Goal: Task Accomplishment & Management: Complete application form

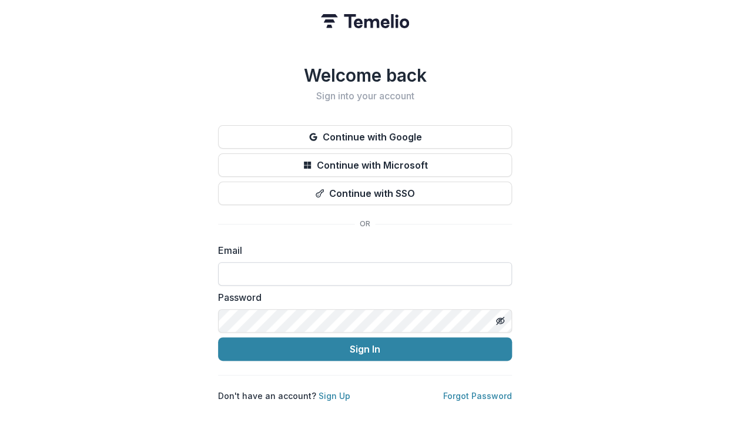
click at [342, 270] on input at bounding box center [365, 273] width 294 height 23
type input "**********"
click at [496, 316] on icon "Toggle password visibility" at bounding box center [499, 320] width 9 height 9
click at [210, 317] on div "**********" at bounding box center [365, 214] width 730 height 429
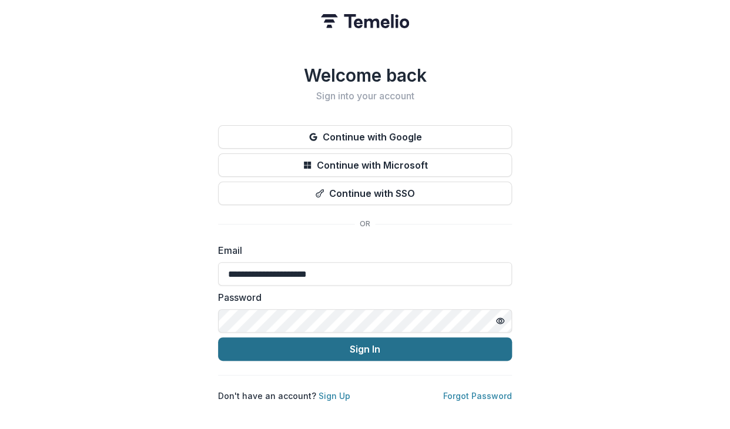
click at [436, 341] on button "Sign In" at bounding box center [365, 348] width 294 height 23
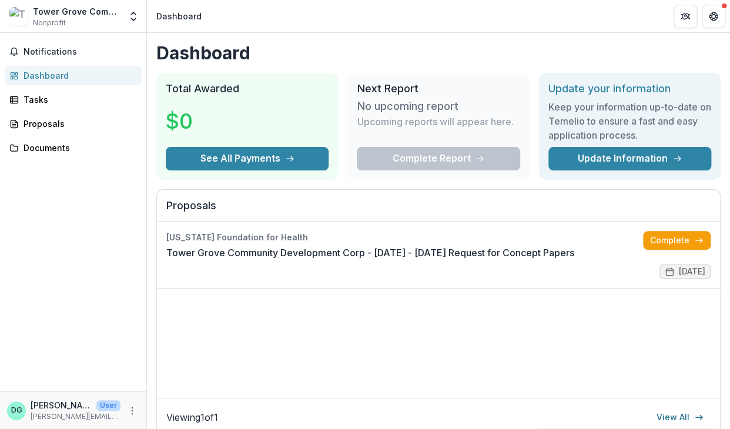
click at [548, 22] on header "Dashboard" at bounding box center [438, 16] width 583 height 32
click at [562, 18] on header "Dashboard" at bounding box center [438, 16] width 583 height 32
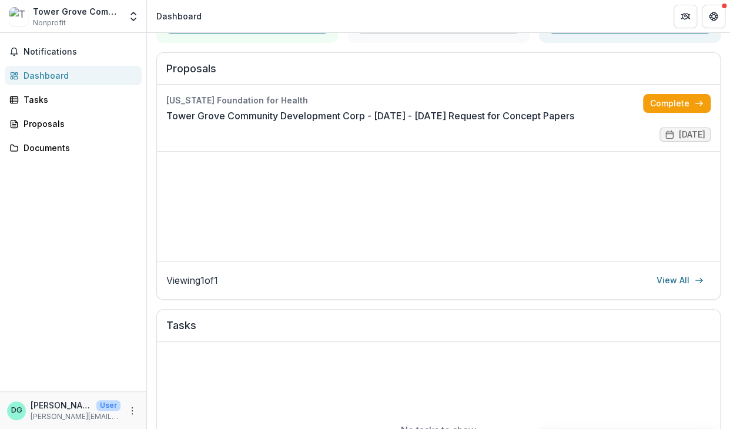
scroll to position [130, 0]
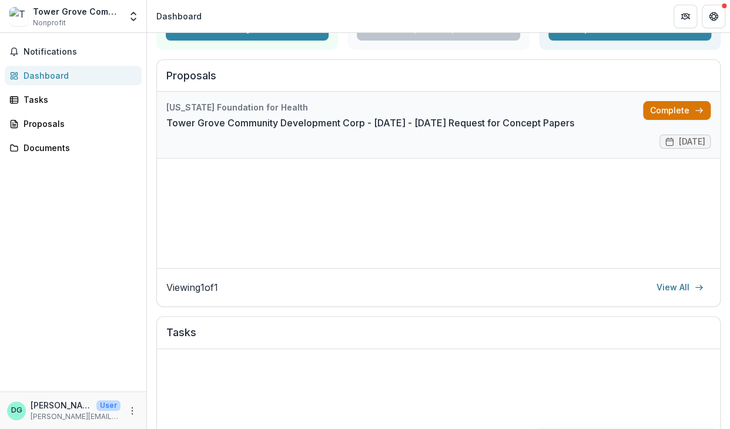
click at [680, 106] on link "Complete" at bounding box center [677, 110] width 68 height 19
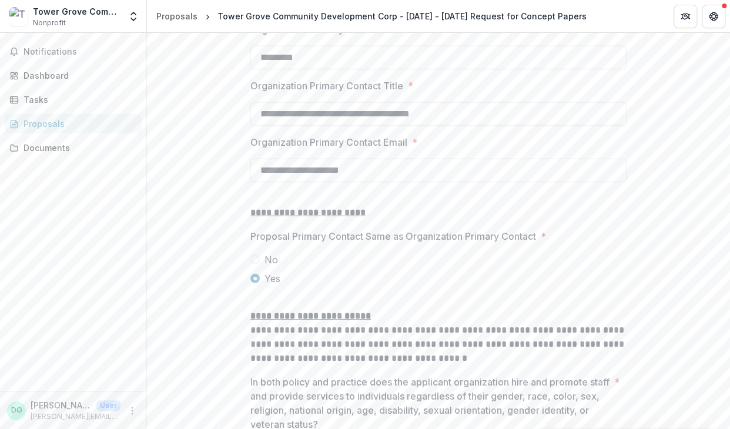
scroll to position [1271, 0]
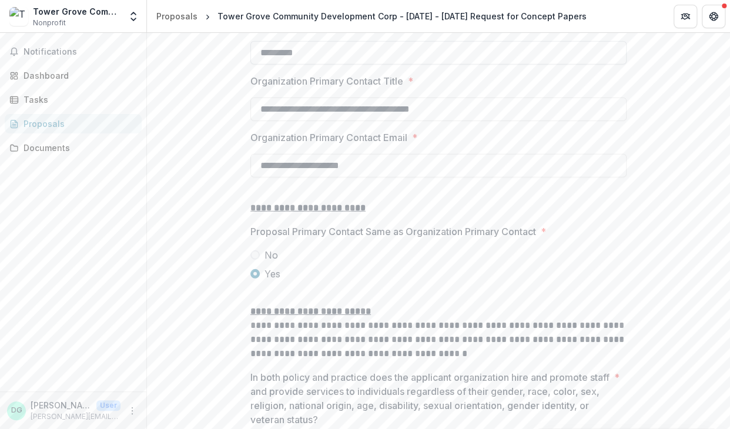
click at [321, 65] on input "*********" at bounding box center [438, 52] width 376 height 23
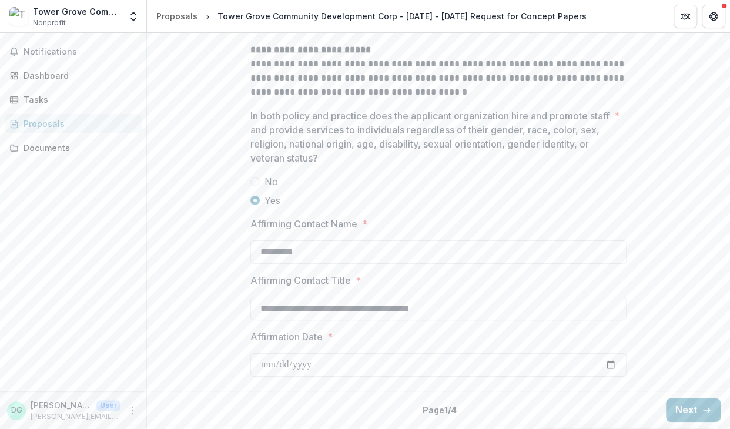
scroll to position [1621, 0]
click at [696, 407] on button "Next" at bounding box center [693, 409] width 55 height 23
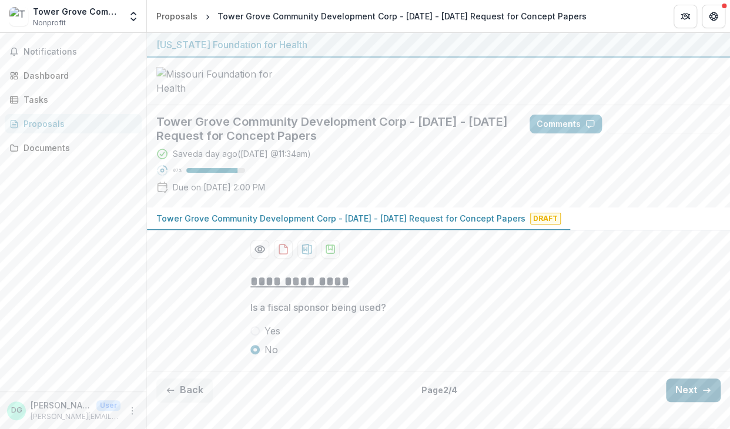
click at [679, 402] on button "Next" at bounding box center [693, 389] width 55 height 23
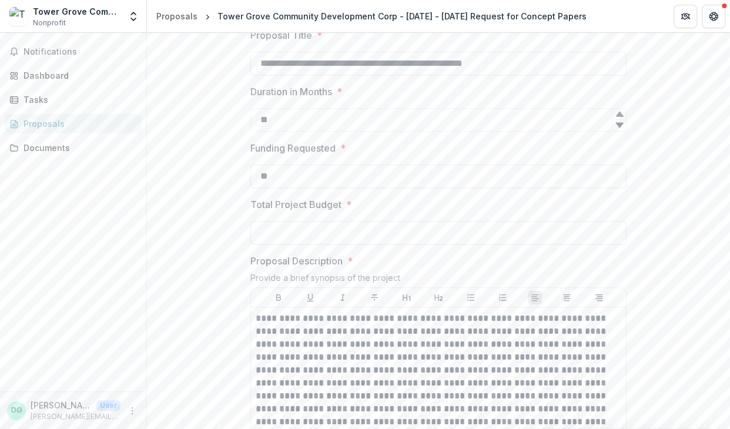
scroll to position [268, 0]
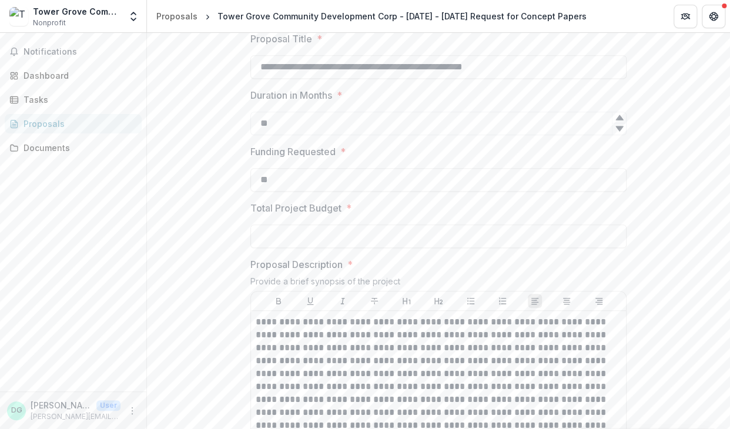
click at [728, 164] on div "**********" at bounding box center [438, 231] width 583 height 396
click at [314, 192] on input "**" at bounding box center [438, 179] width 376 height 23
type input "********"
click at [322, 248] on input "Total Project Budget *" at bounding box center [438, 235] width 376 height 23
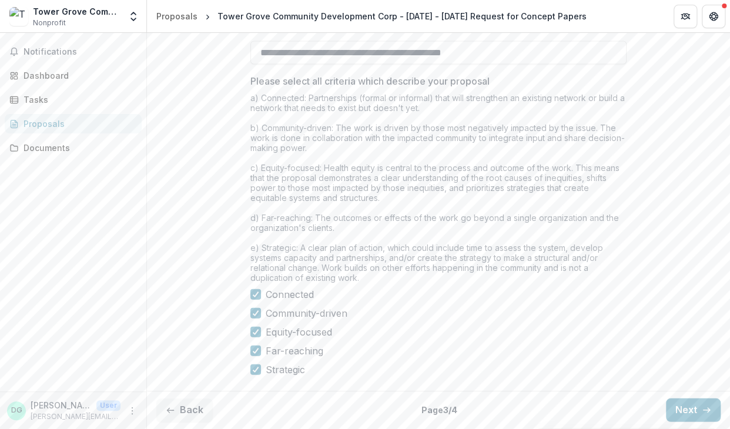
scroll to position [1083, 0]
type input "********"
click at [690, 411] on button "Next" at bounding box center [693, 409] width 55 height 23
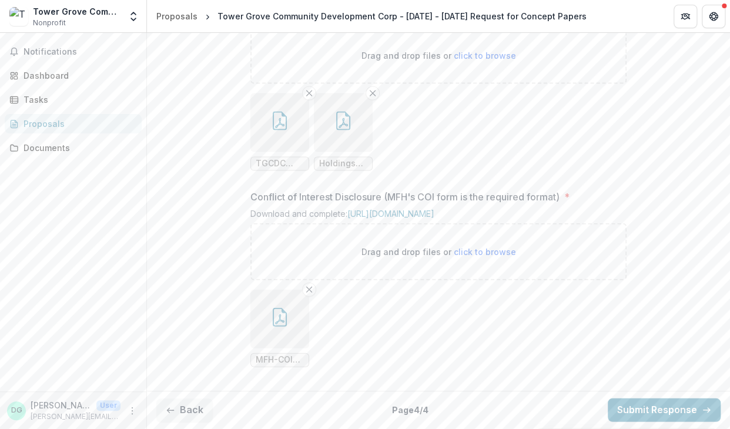
scroll to position [975, 0]
click at [307, 96] on line "Remove File" at bounding box center [309, 92] width 5 height 5
click at [308, 96] on line "Remove File" at bounding box center [309, 92] width 5 height 5
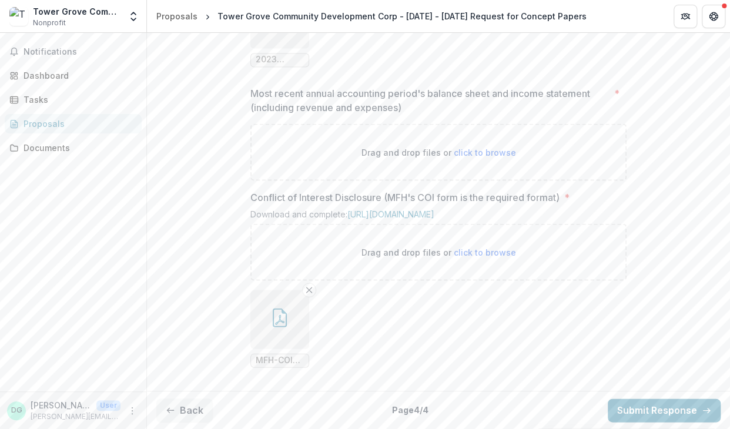
click at [501, 150] on span "click to browse" at bounding box center [485, 152] width 62 height 10
type input "**********"
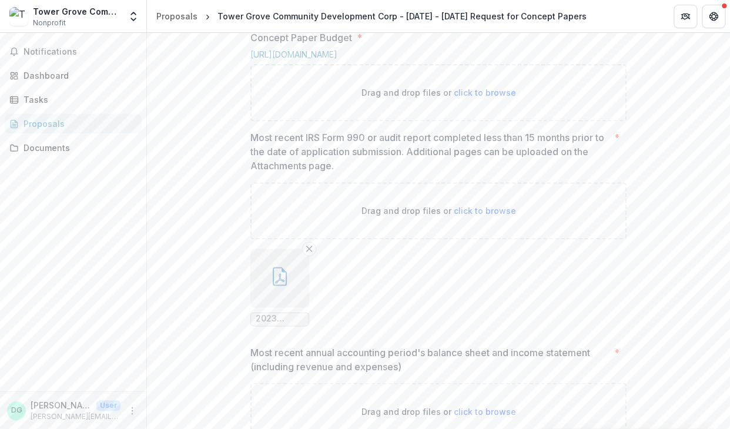
scroll to position [602, 0]
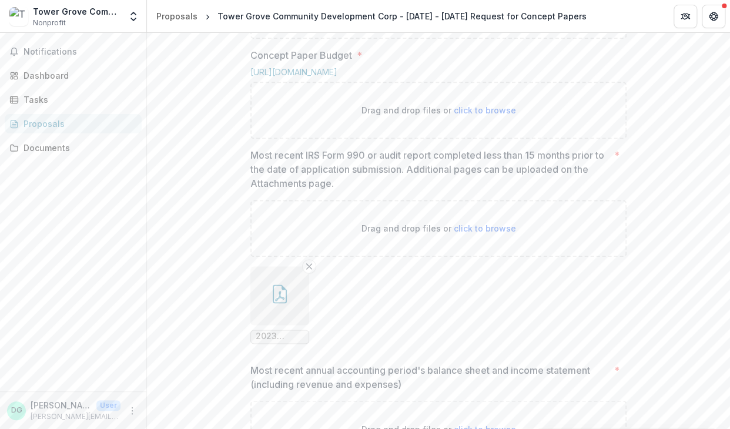
click at [480, 115] on span "click to browse" at bounding box center [485, 110] width 62 height 10
type input "**********"
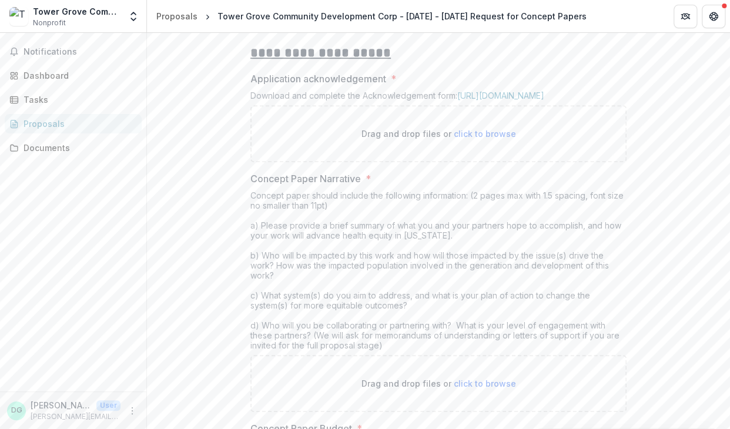
scroll to position [223, 0]
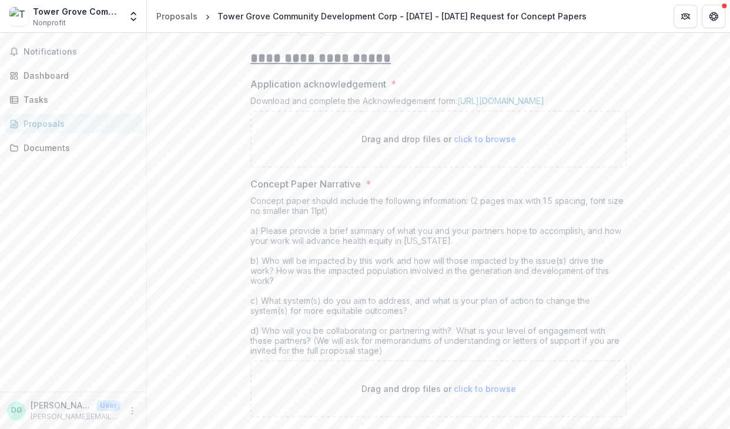
click at [473, 144] on span "click to browse" at bounding box center [485, 139] width 62 height 10
type input "**********"
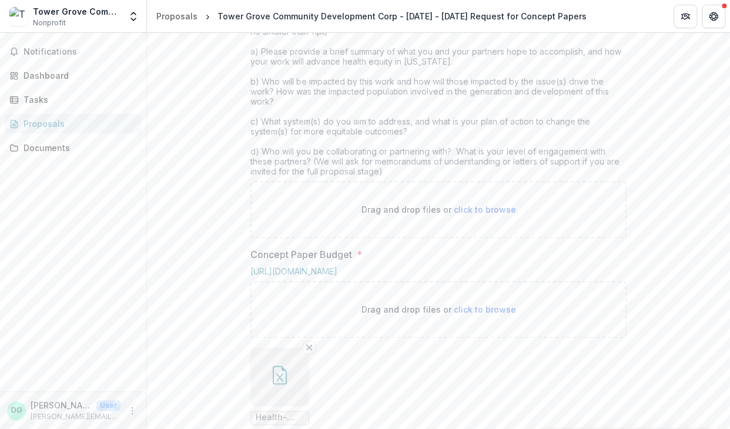
scroll to position [501, 0]
click at [477, 213] on span "click to browse" at bounding box center [485, 208] width 62 height 10
type input "**********"
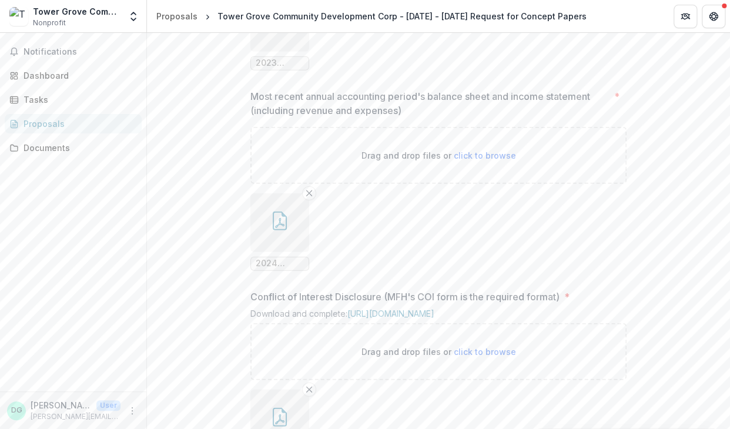
scroll to position [1170, 0]
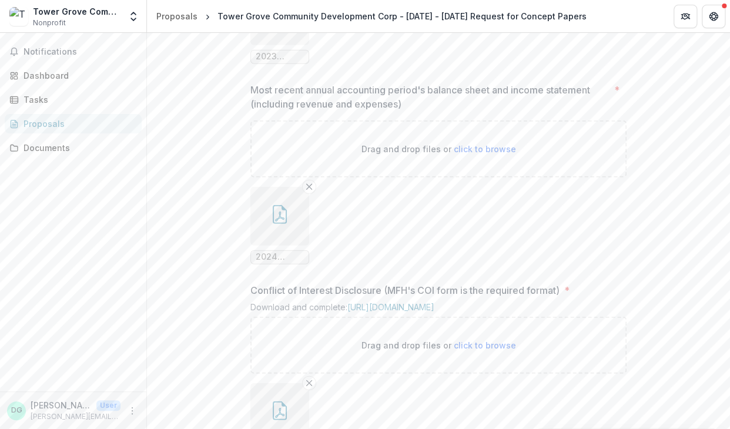
click at [479, 154] on span "click to browse" at bounding box center [485, 149] width 62 height 10
type input "**********"
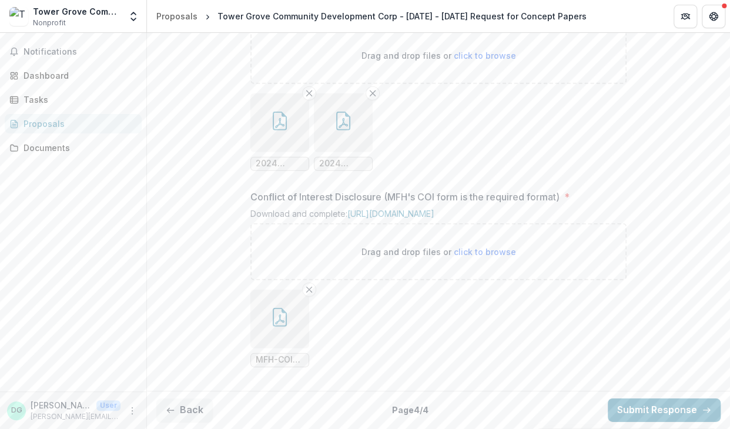
scroll to position [1366, 0]
click at [286, 313] on icon "button" at bounding box center [279, 317] width 19 height 19
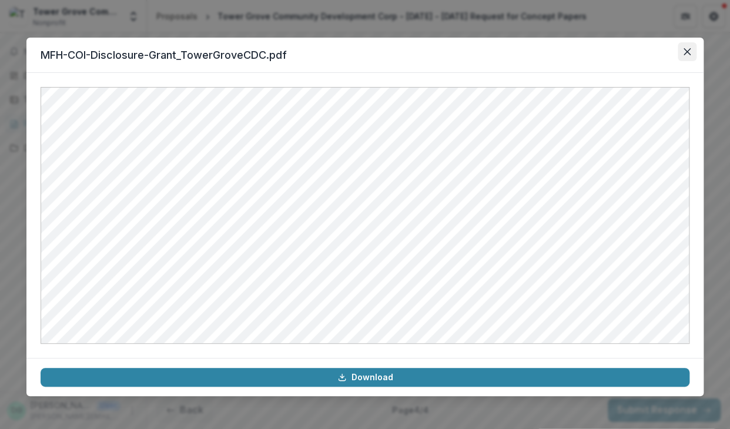
click at [685, 49] on icon "Close" at bounding box center [686, 51] width 7 height 7
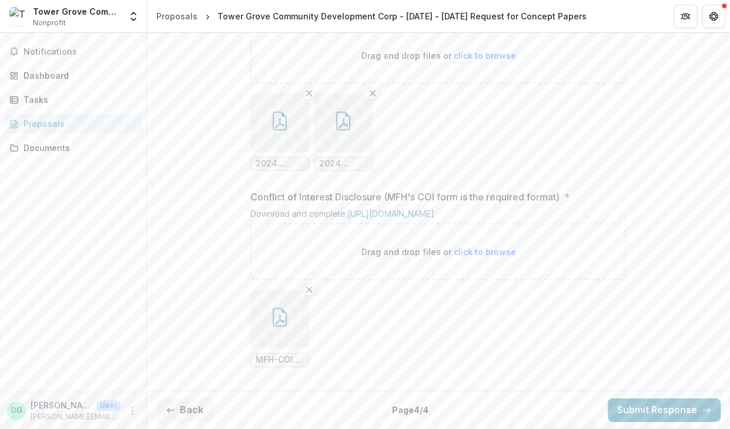
click at [345, 128] on button "button" at bounding box center [343, 122] width 59 height 59
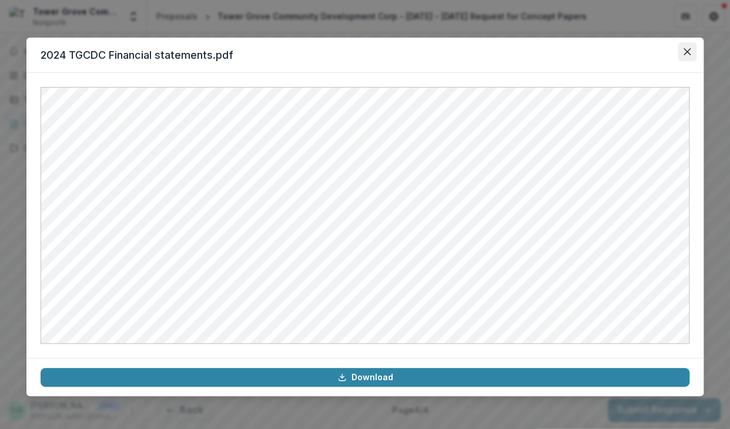
click at [687, 50] on icon "Close" at bounding box center [686, 51] width 7 height 7
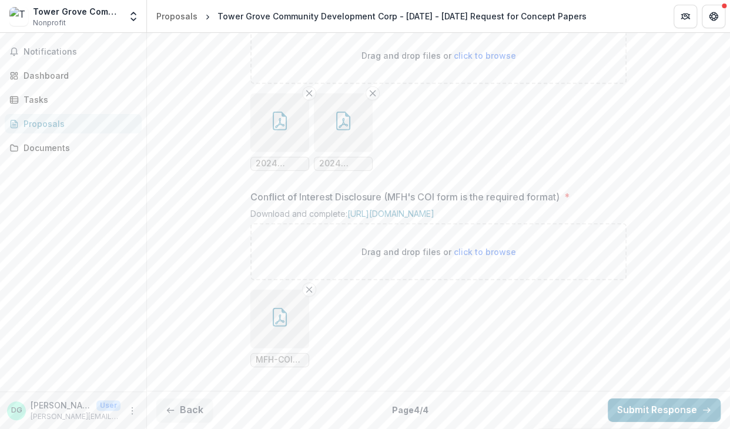
click at [280, 113] on icon "button" at bounding box center [279, 121] width 19 height 19
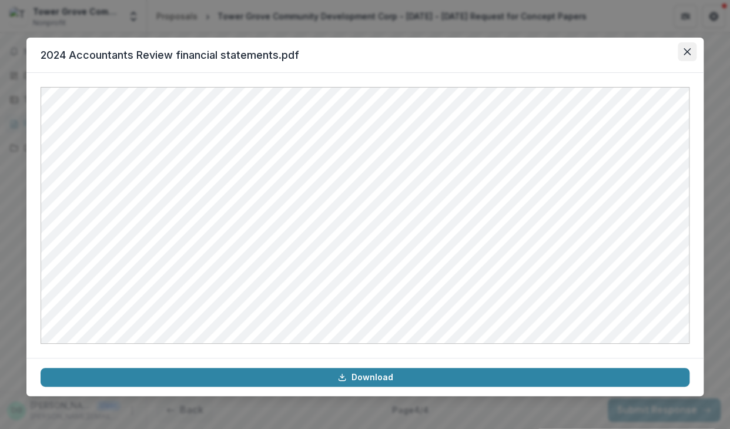
click at [685, 52] on icon "Close" at bounding box center [686, 51] width 7 height 7
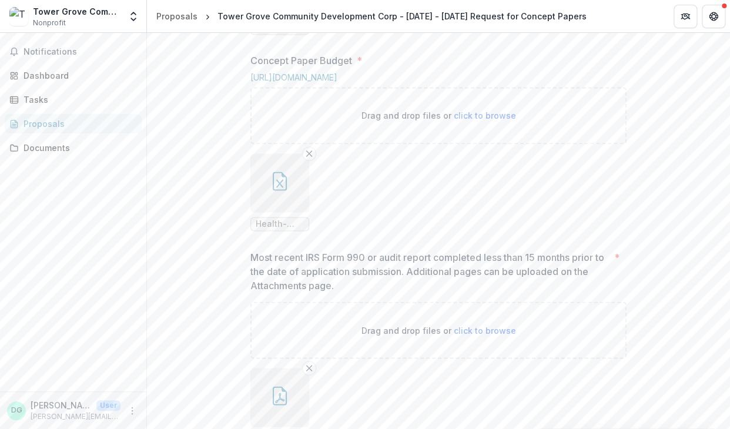
scroll to position [783, 0]
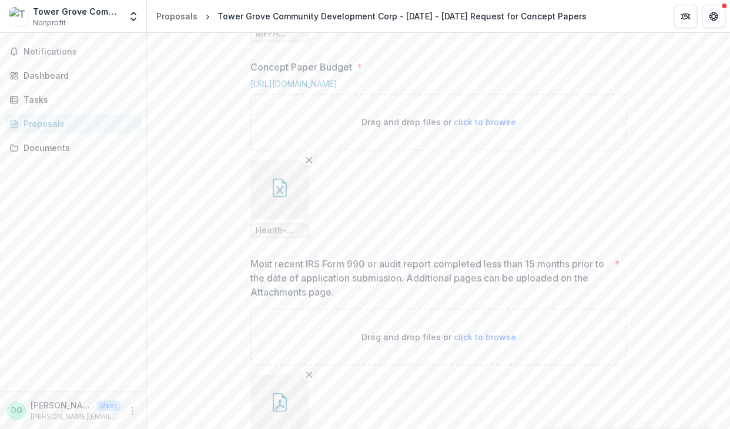
click at [282, 197] on icon "button" at bounding box center [279, 187] width 19 height 19
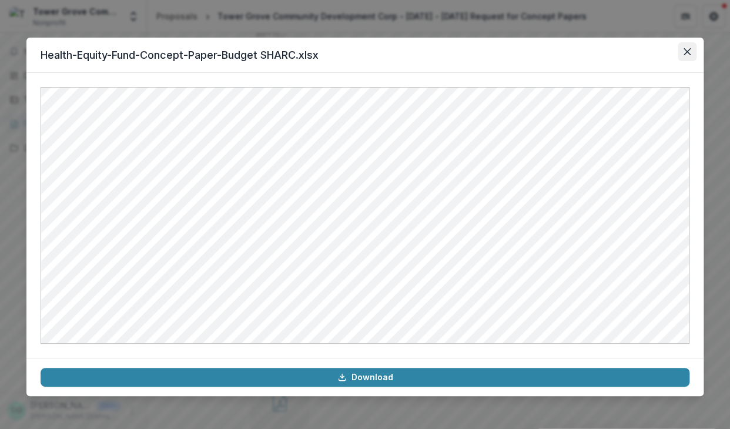
click at [681, 52] on button "Close" at bounding box center [686, 51] width 19 height 19
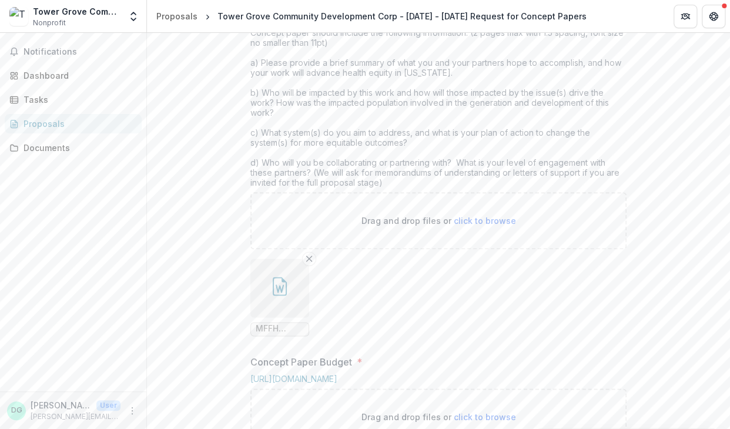
scroll to position [517, 0]
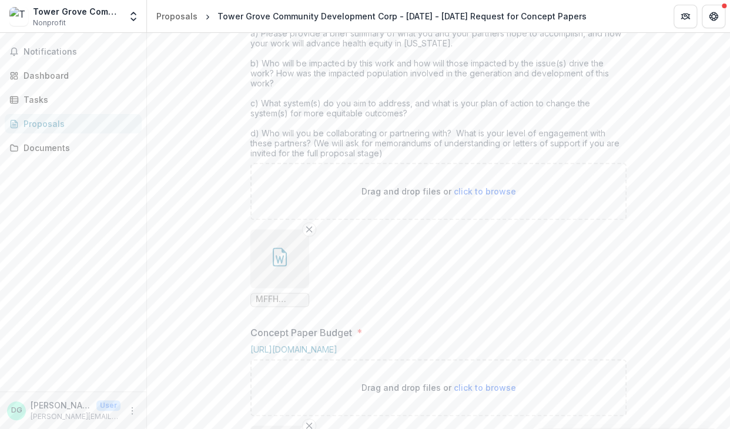
click at [280, 266] on icon "button" at bounding box center [279, 256] width 19 height 19
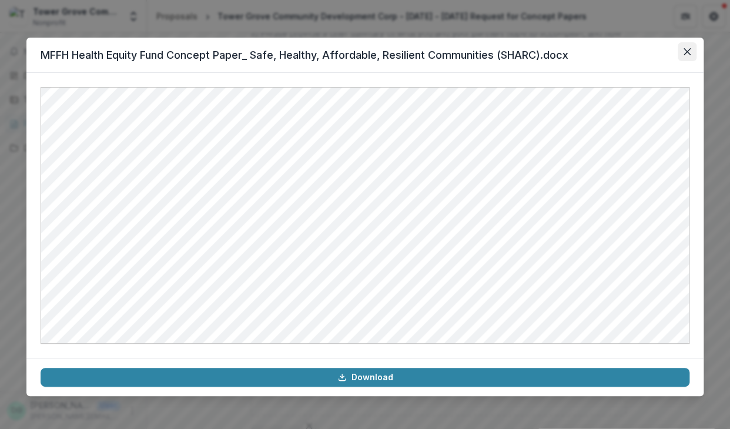
click at [686, 54] on icon "Close" at bounding box center [686, 51] width 7 height 7
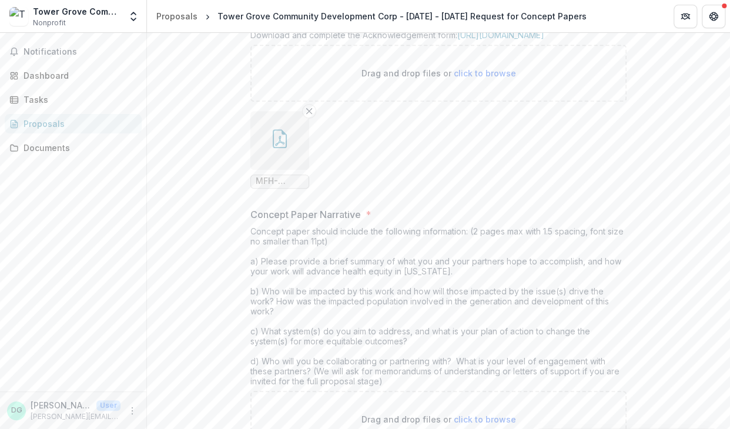
scroll to position [287, 0]
click at [277, 148] on icon "button" at bounding box center [279, 143] width 9 height 10
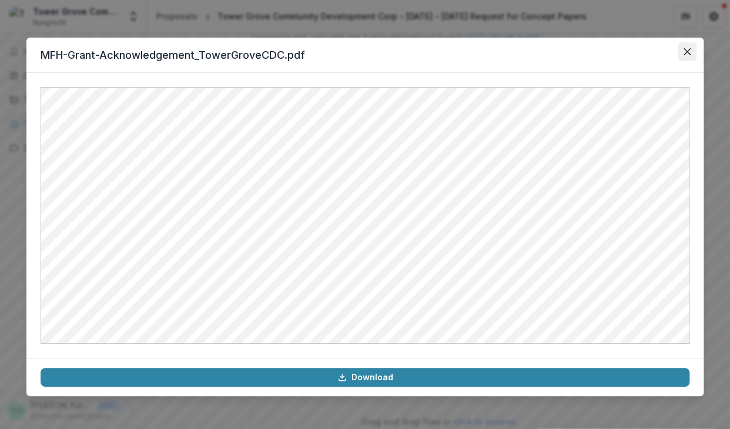
click at [690, 53] on icon "Close" at bounding box center [686, 51] width 7 height 7
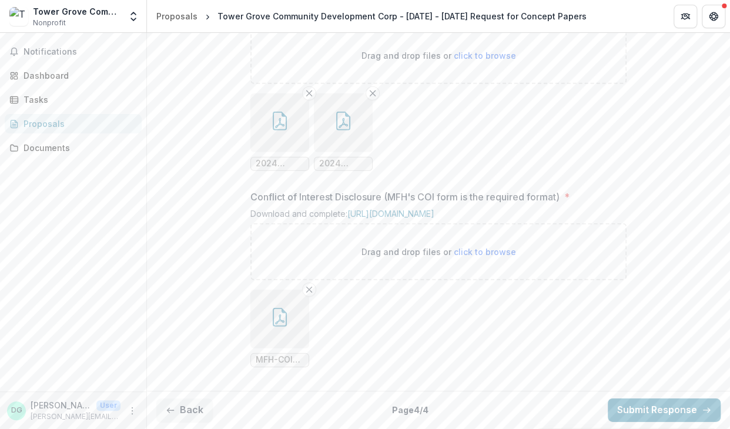
scroll to position [1366, 0]
click at [195, 405] on button "Back" at bounding box center [184, 409] width 56 height 23
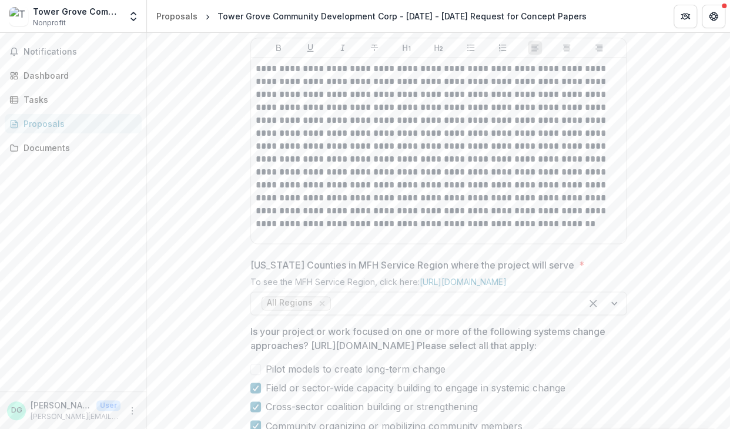
scroll to position [518, 0]
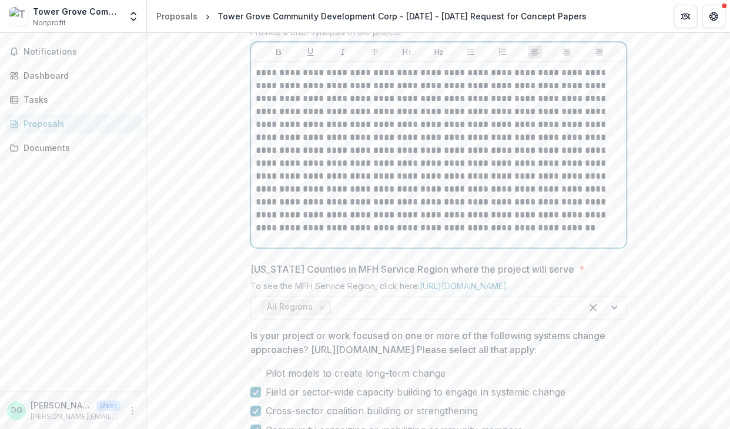
drag, startPoint x: 544, startPoint y: 189, endPoint x: 523, endPoint y: 186, distance: 20.8
click at [486, 186] on p "**********" at bounding box center [438, 150] width 365 height 168
click at [544, 188] on p "**********" at bounding box center [438, 150] width 365 height 168
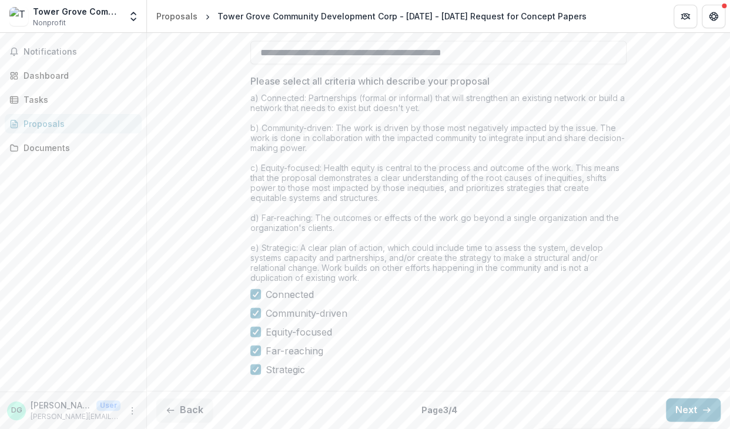
scroll to position [1083, 0]
click at [181, 406] on button "Back" at bounding box center [184, 409] width 56 height 23
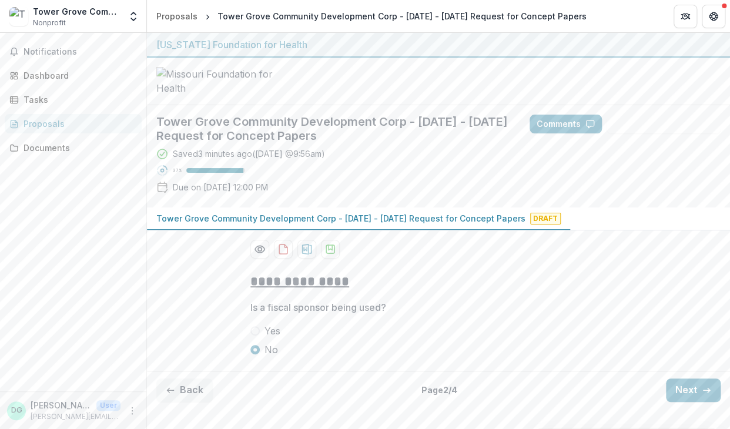
scroll to position [68, 0]
click at [183, 402] on button "Back" at bounding box center [184, 389] width 56 height 23
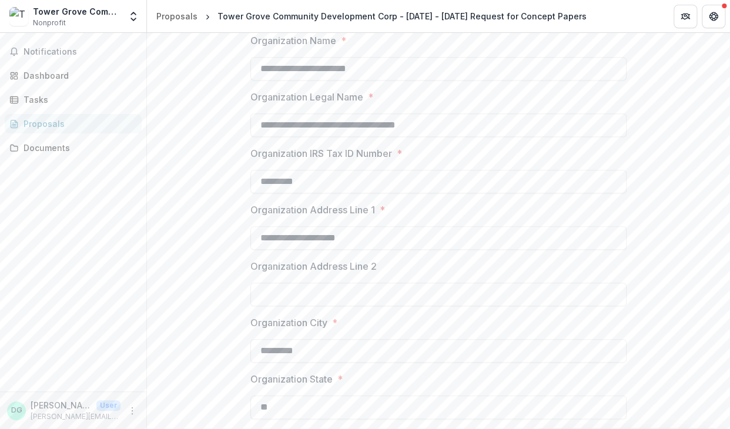
scroll to position [328, 0]
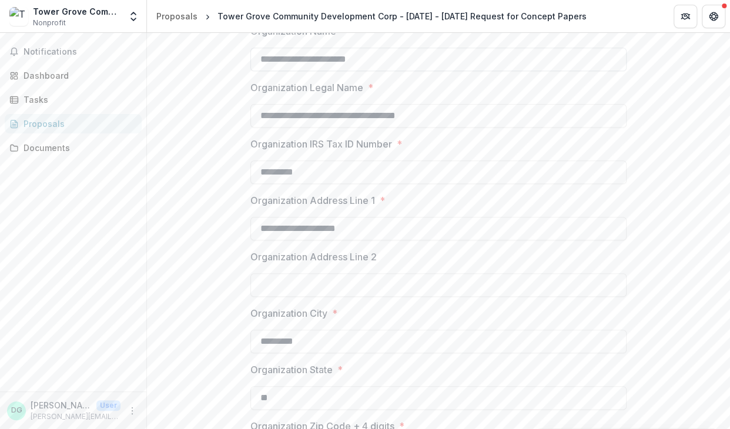
click at [391, 71] on input "**********" at bounding box center [438, 59] width 376 height 23
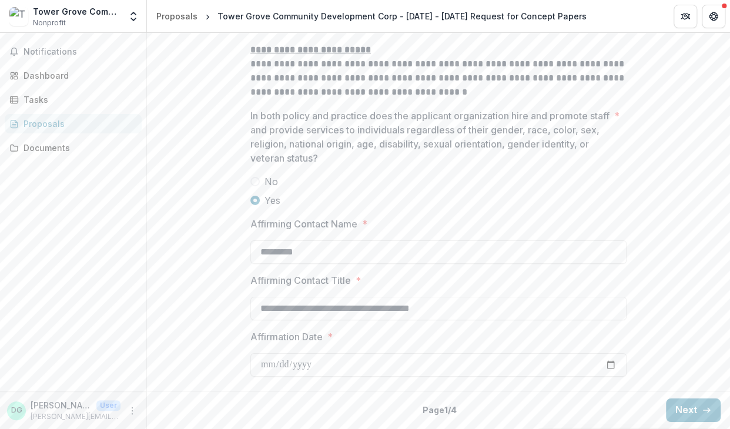
scroll to position [1621, 0]
click at [678, 407] on button "Next" at bounding box center [693, 409] width 55 height 23
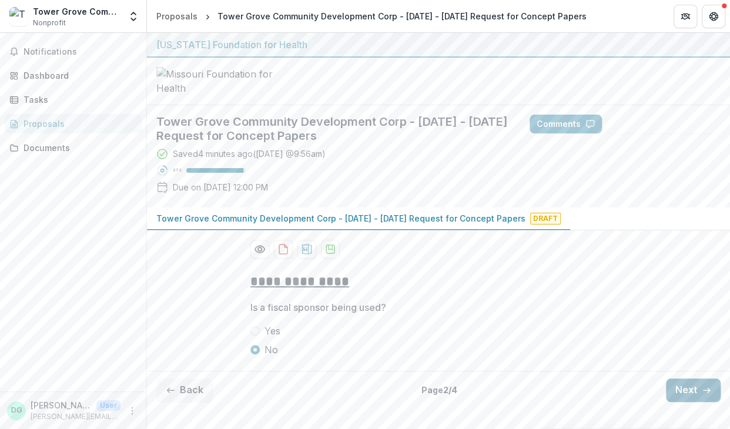
click at [678, 402] on button "Next" at bounding box center [693, 389] width 55 height 23
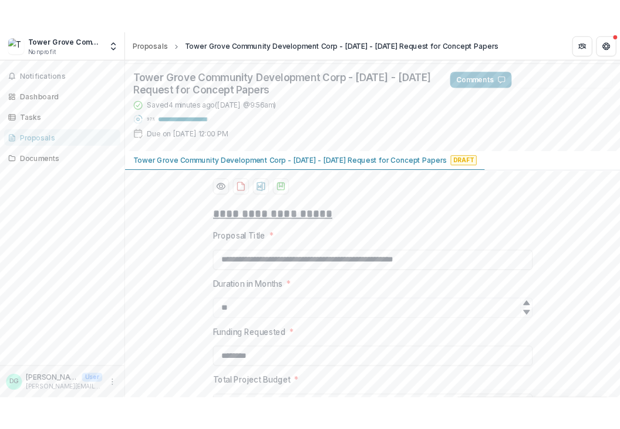
scroll to position [1083, 0]
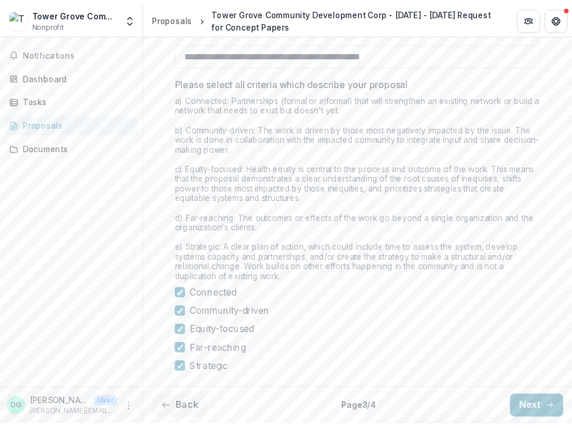
scroll to position [1107, 0]
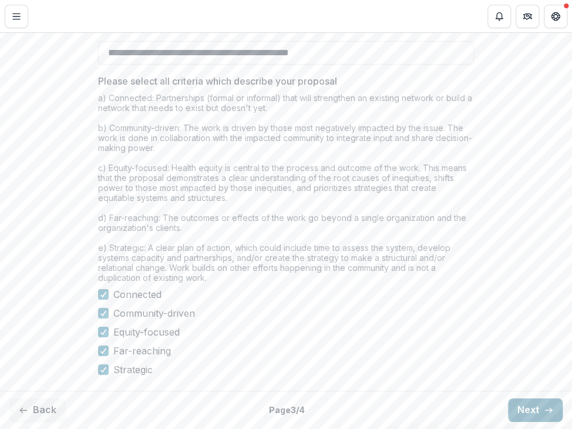
click at [528, 409] on button "Next" at bounding box center [535, 409] width 55 height 23
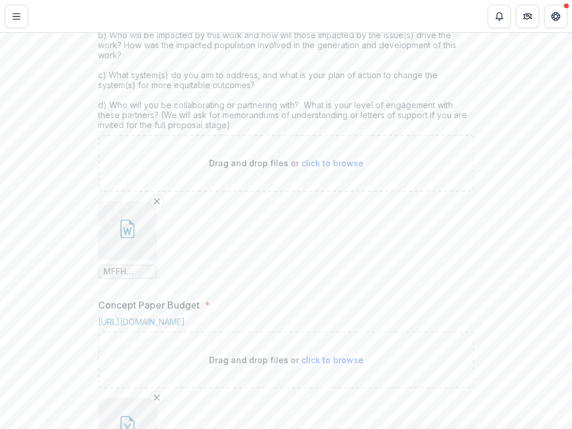
scroll to position [575, 0]
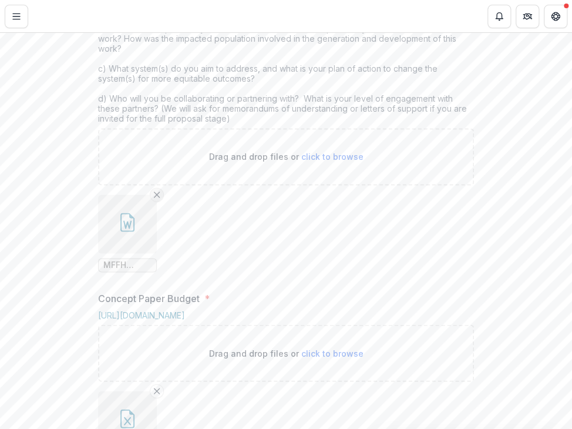
click at [155, 197] on line "Remove File" at bounding box center [157, 194] width 5 height 5
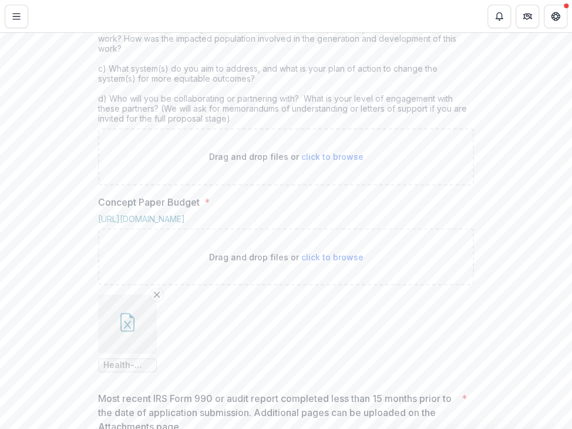
click at [334, 162] on span "click to browse" at bounding box center [332, 157] width 62 height 10
type input "**********"
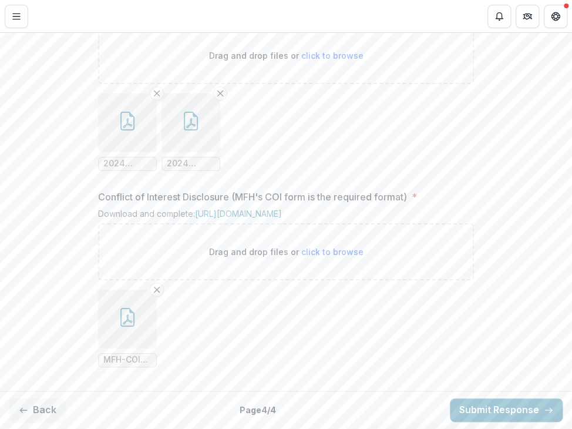
scroll to position [1390, 0]
click at [510, 409] on button "Submit Response" at bounding box center [506, 409] width 113 height 23
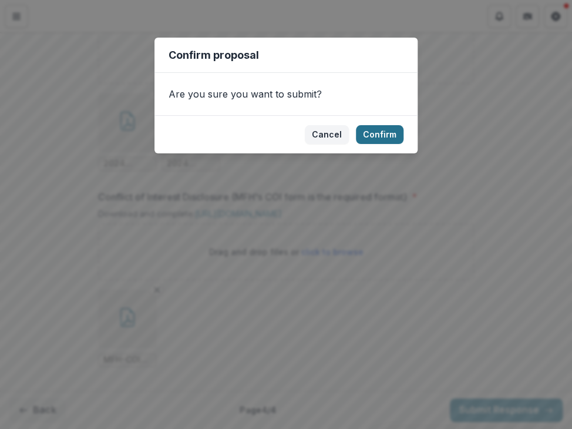
click at [389, 134] on button "Confirm" at bounding box center [380, 134] width 48 height 19
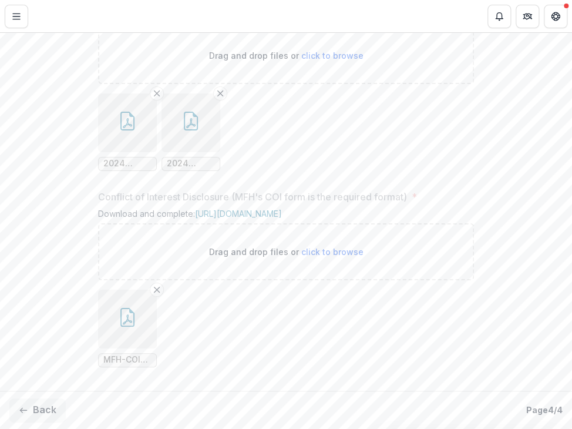
scroll to position [1428, 0]
